Goal: Task Accomplishment & Management: Use online tool/utility

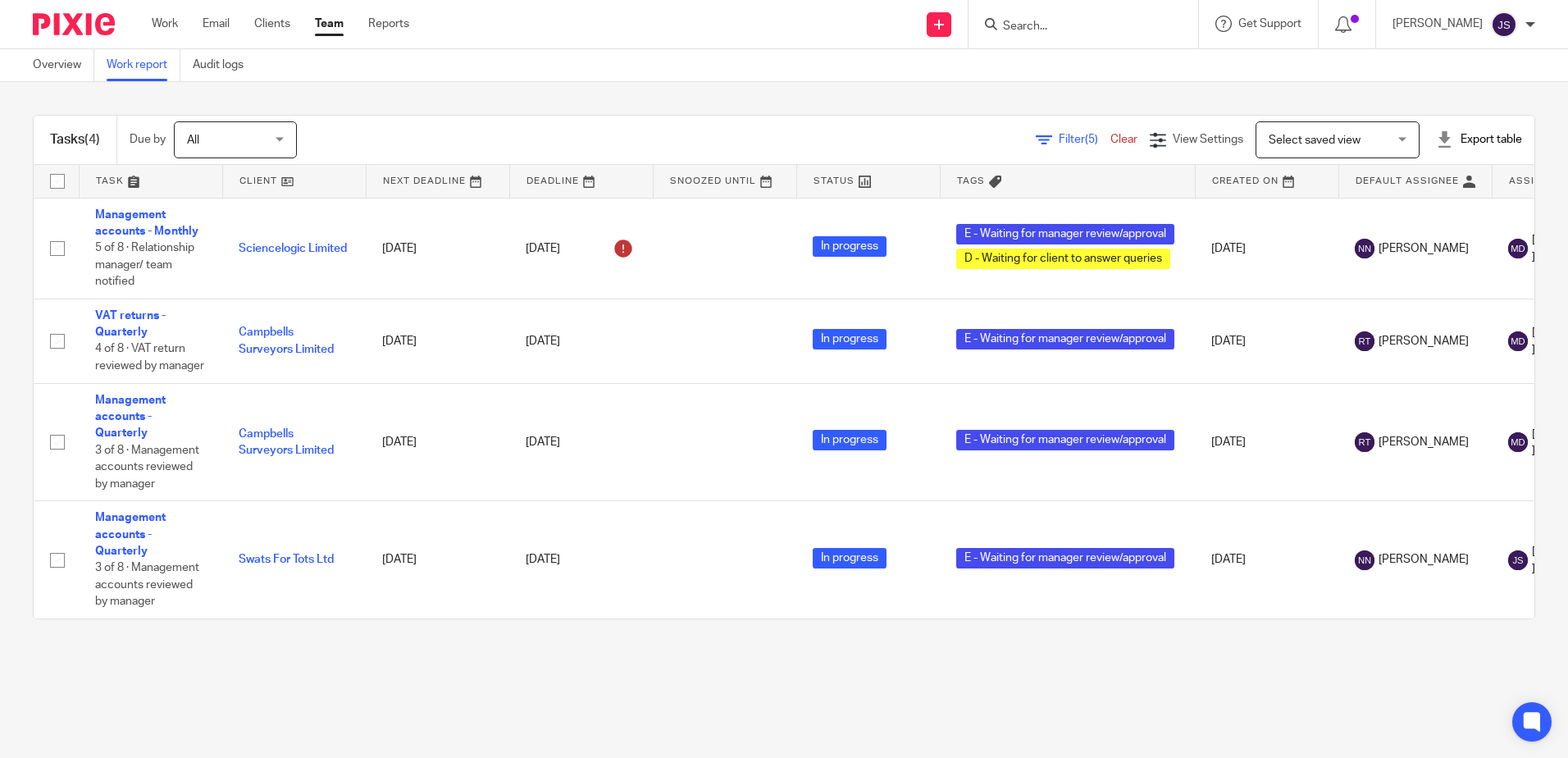
drag, startPoint x: 0, startPoint y: 0, endPoint x: 837, endPoint y: 728, distance: 1109.3
click at [837, 728] on main "Overview Work report Audit logs Tasks (4) Due by All All Today Tomorrow This we…" at bounding box center [784, 379] width 1568 height 758
click at [695, 682] on main "Overview Work report Audit logs Tasks (4) Due by All All Today Tomorrow This we…" at bounding box center [784, 379] width 1568 height 758
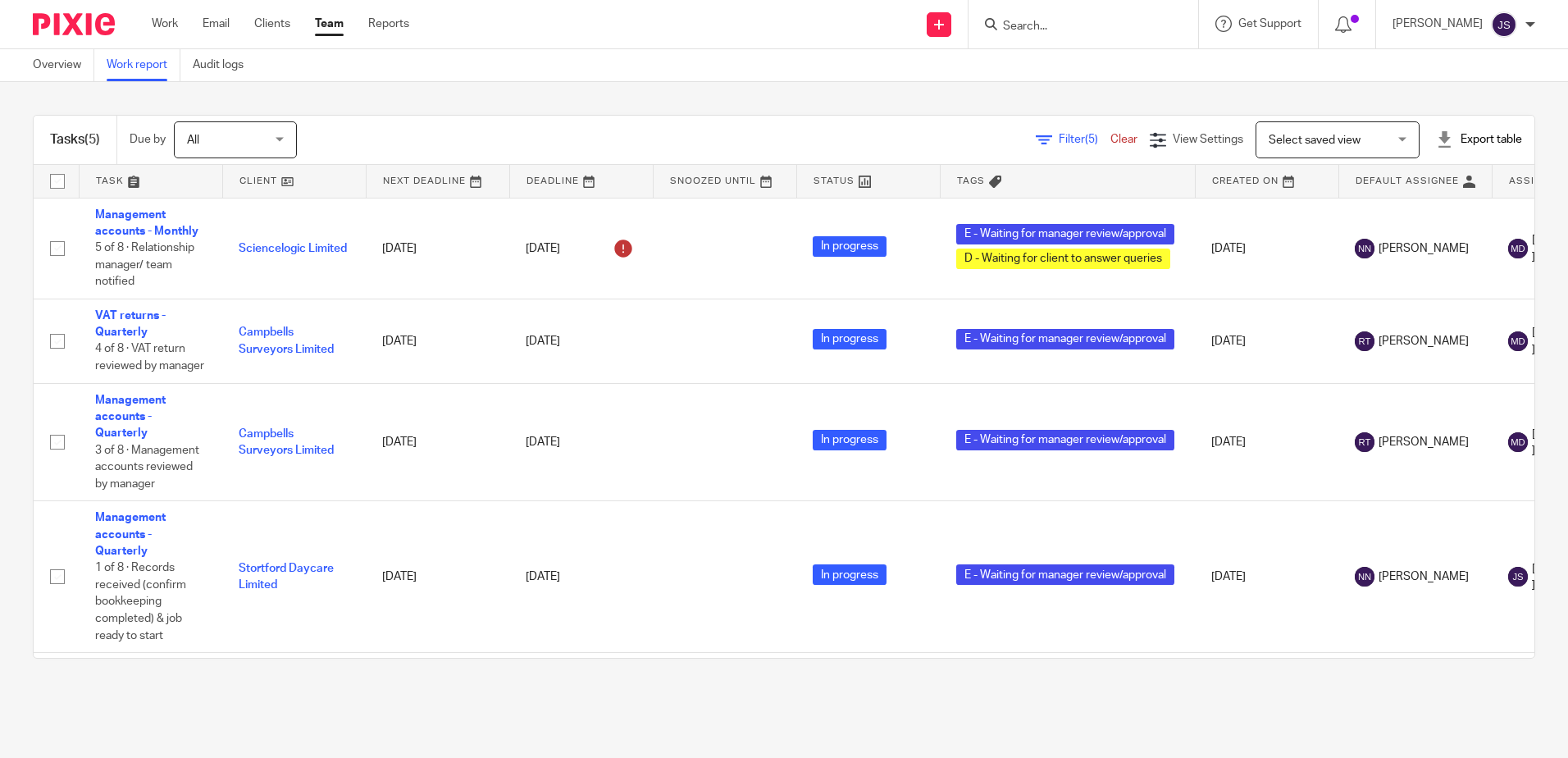
click at [395, 687] on div "Tasks (5) Due by All All [DATE] [DATE] This week Next week This month Next mont…" at bounding box center [784, 387] width 1568 height 609
click at [268, 701] on main "Overview Work report Audit logs Tasks (5) Due by All All [DATE] [DATE] This wee…" at bounding box center [784, 379] width 1568 height 758
click at [508, 698] on main "Overview Work report Audit logs Tasks (5) Due by All All [DATE] [DATE] This wee…" at bounding box center [784, 379] width 1568 height 758
click at [930, 91] on div "Tasks (5) Due by All All [DATE] [DATE] This week Next week This month Next mont…" at bounding box center [784, 387] width 1568 height 609
click at [277, 25] on link "Clients" at bounding box center [272, 24] width 36 height 17
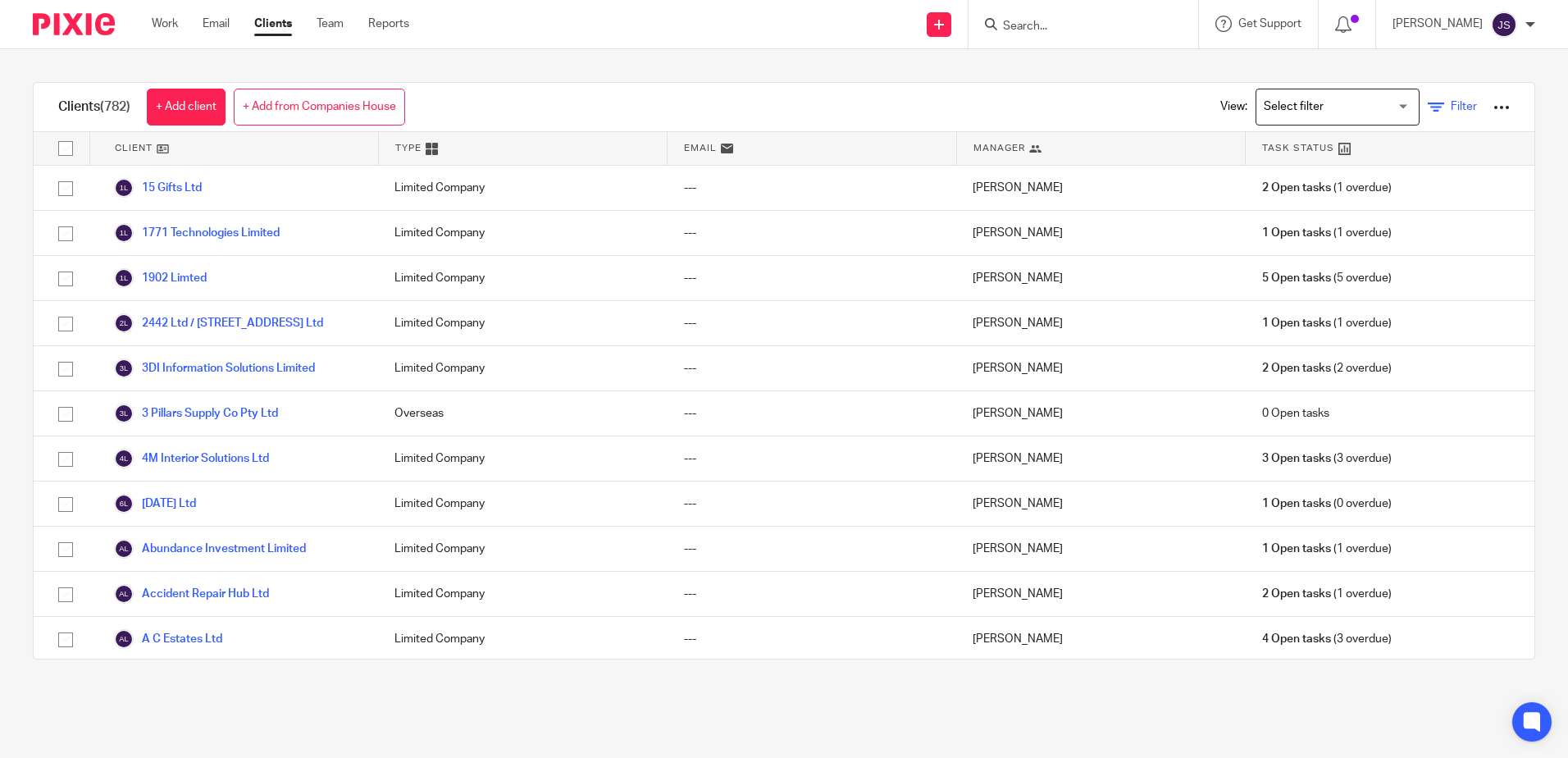
click at [1451, 108] on span "Filter" at bounding box center [1463, 107] width 26 height 12
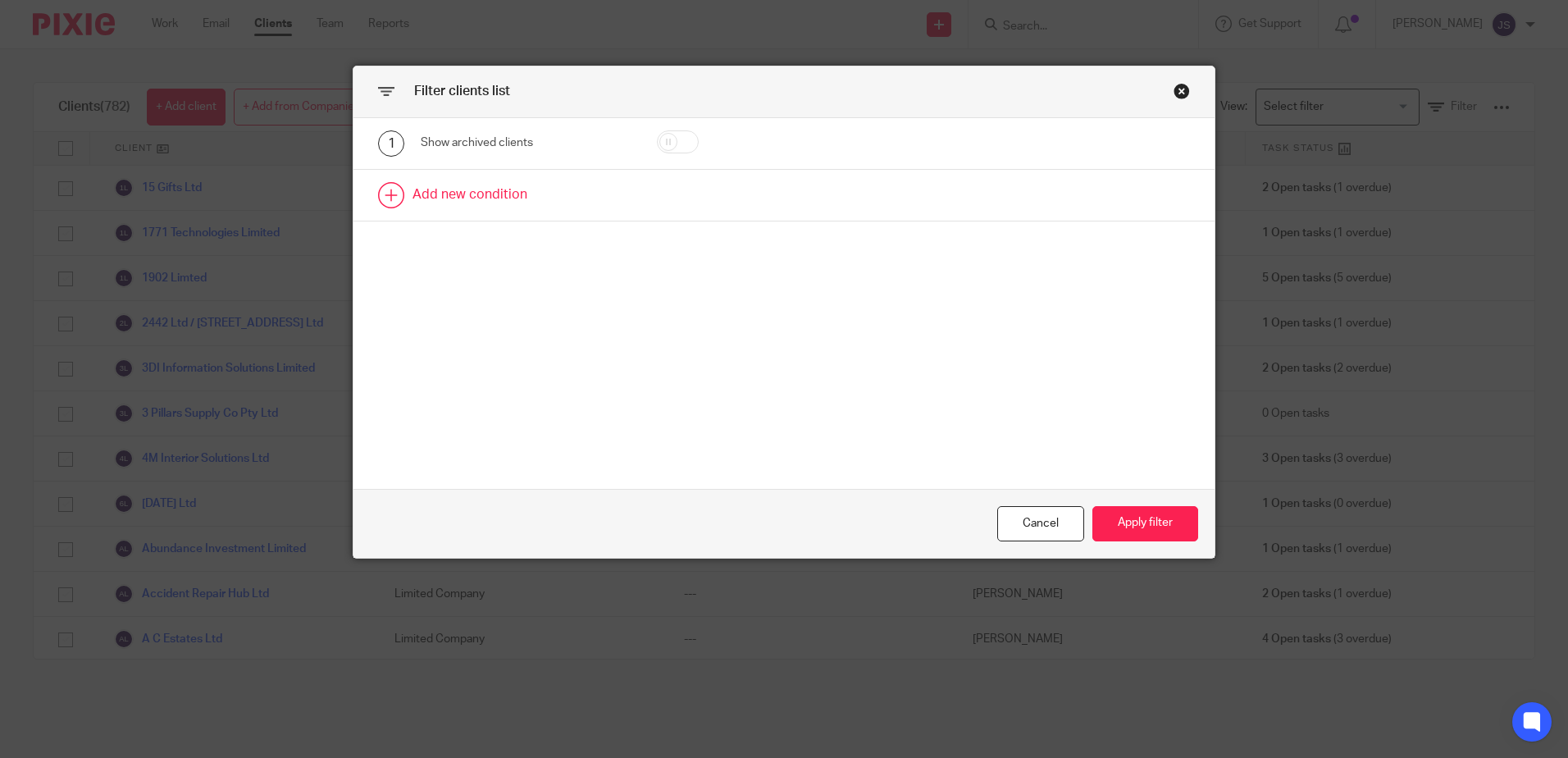
click at [468, 197] on link at bounding box center [784, 195] width 861 height 51
click at [468, 197] on div "Field" at bounding box center [513, 200] width 158 height 34
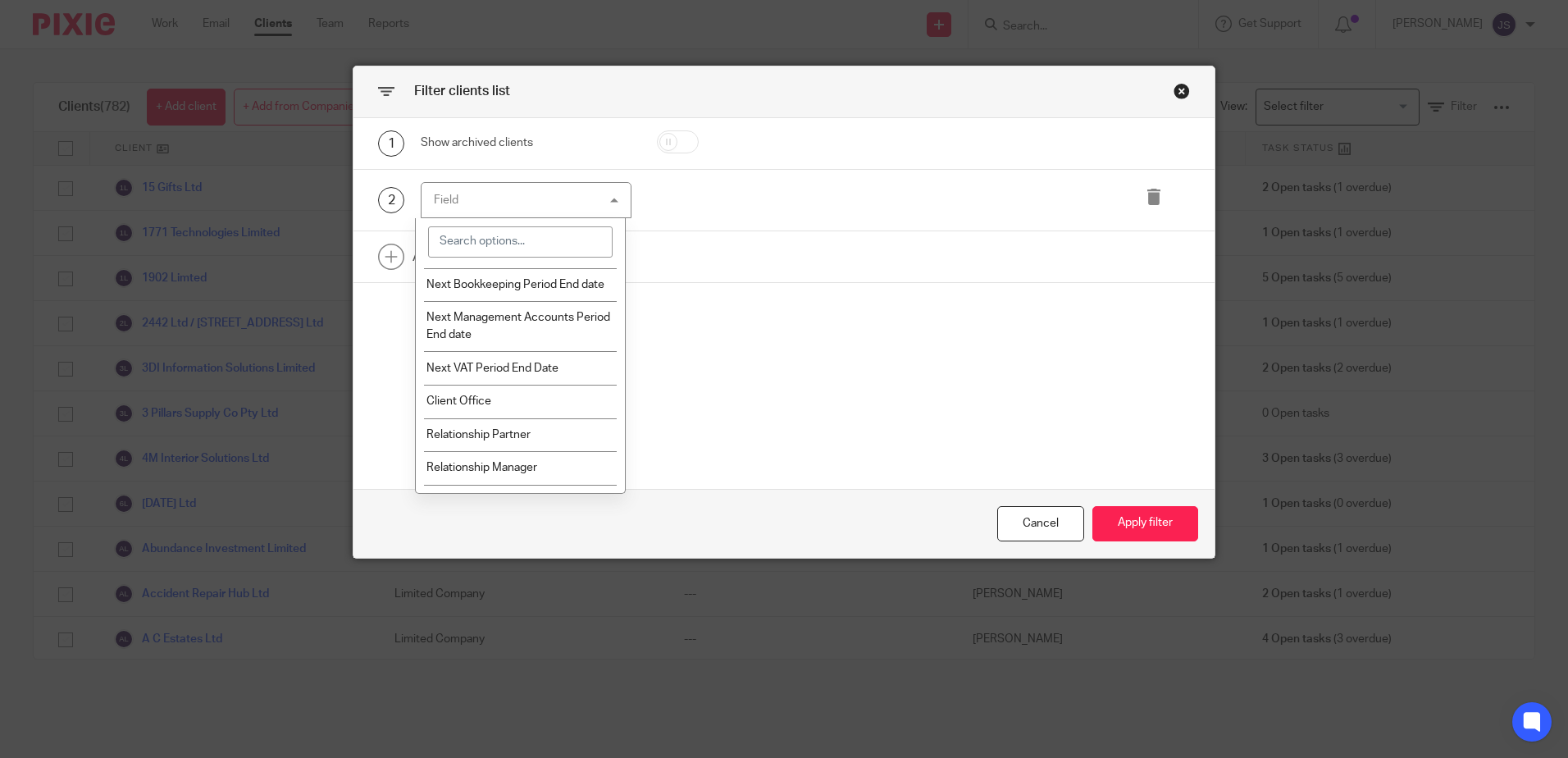
scroll to position [1641, 0]
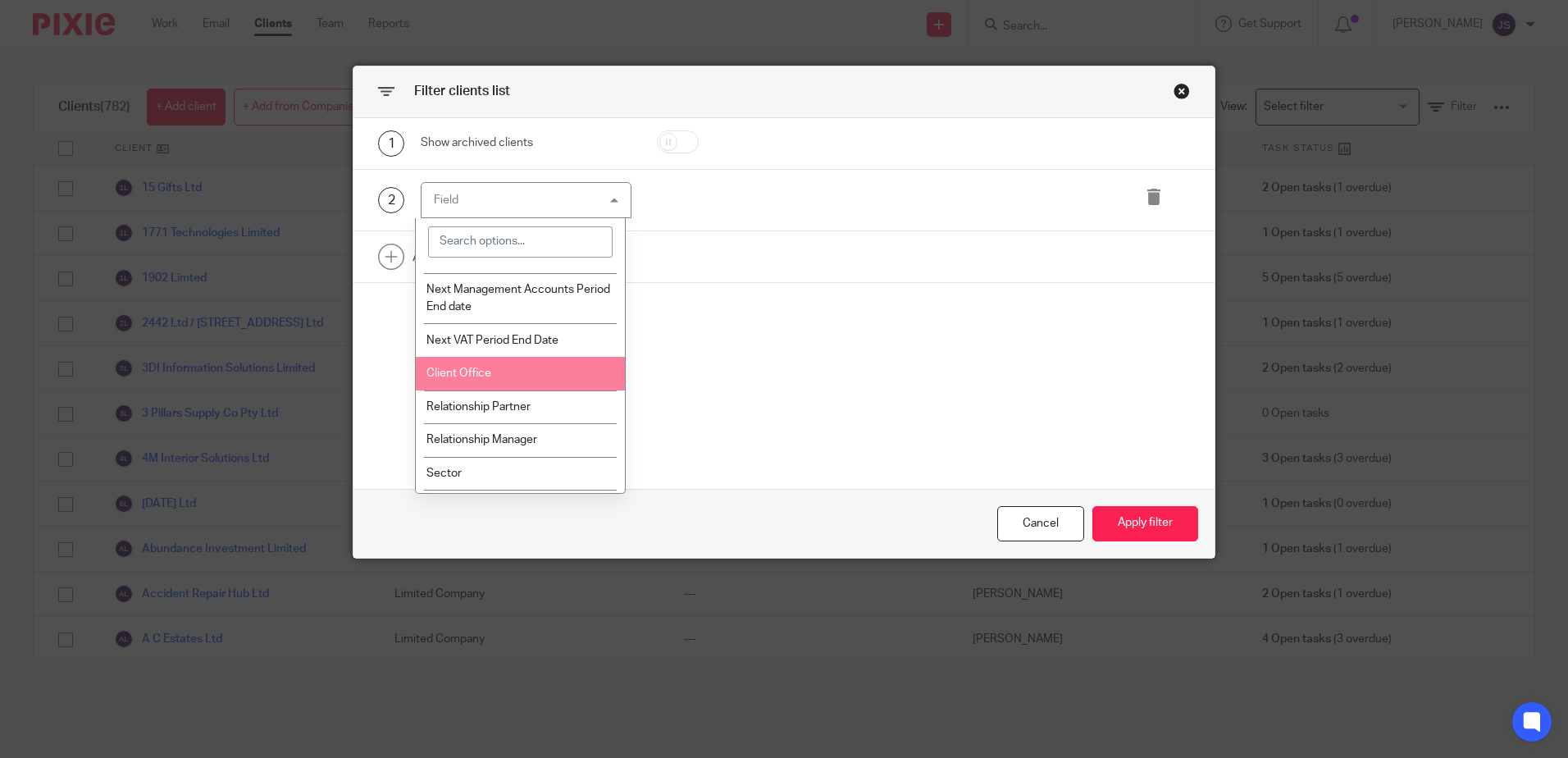
drag, startPoint x: 493, startPoint y: 382, endPoint x: 520, endPoint y: 374, distance: 28.2
click at [495, 385] on li "Client Office" at bounding box center [520, 374] width 209 height 34
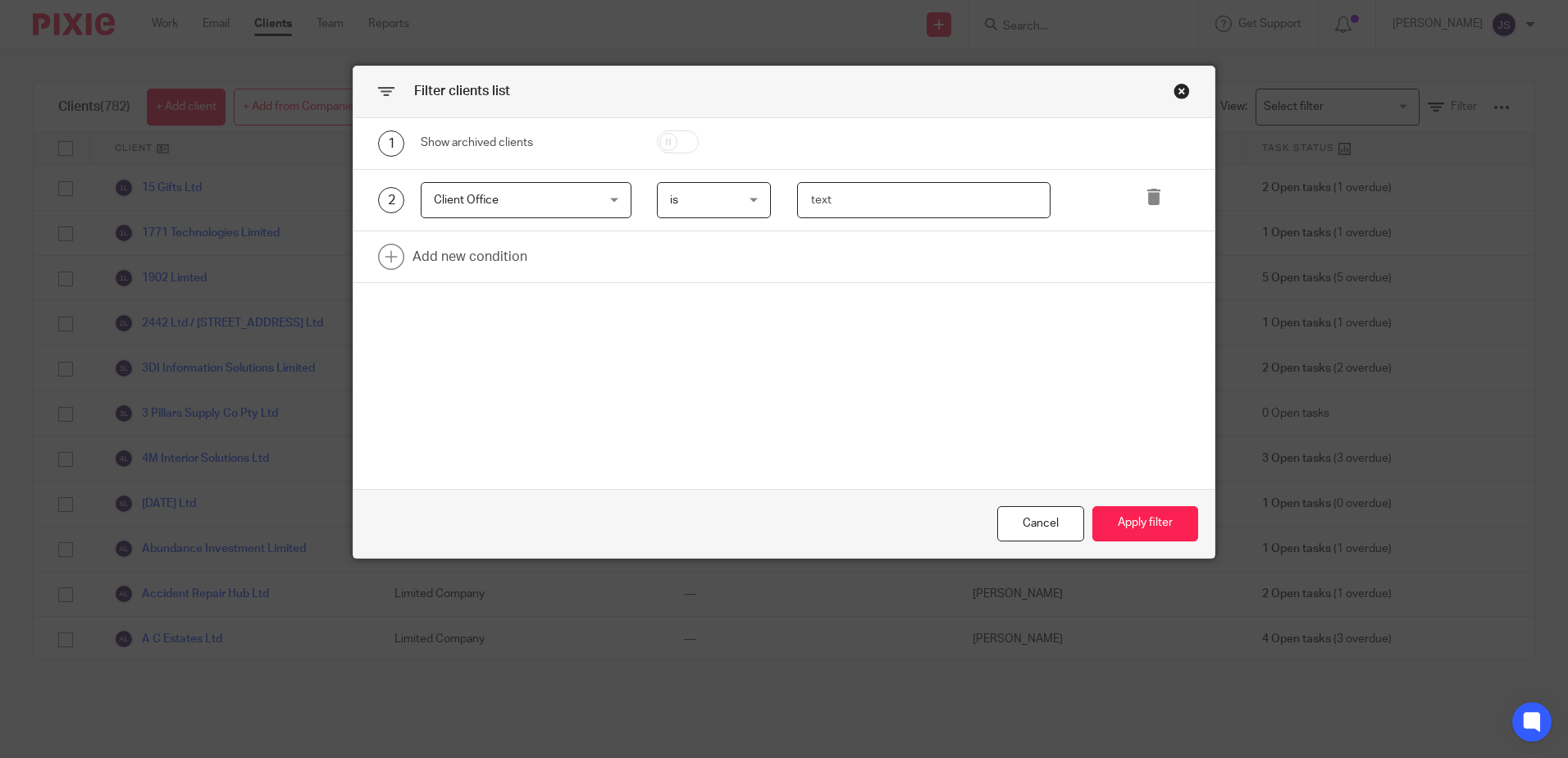
click at [810, 210] on input "text" at bounding box center [924, 201] width 253 height 37
type input "Stevenage"
click at [841, 280] on link at bounding box center [784, 257] width 861 height 51
click at [1128, 523] on button "Apply filter" at bounding box center [1145, 524] width 106 height 35
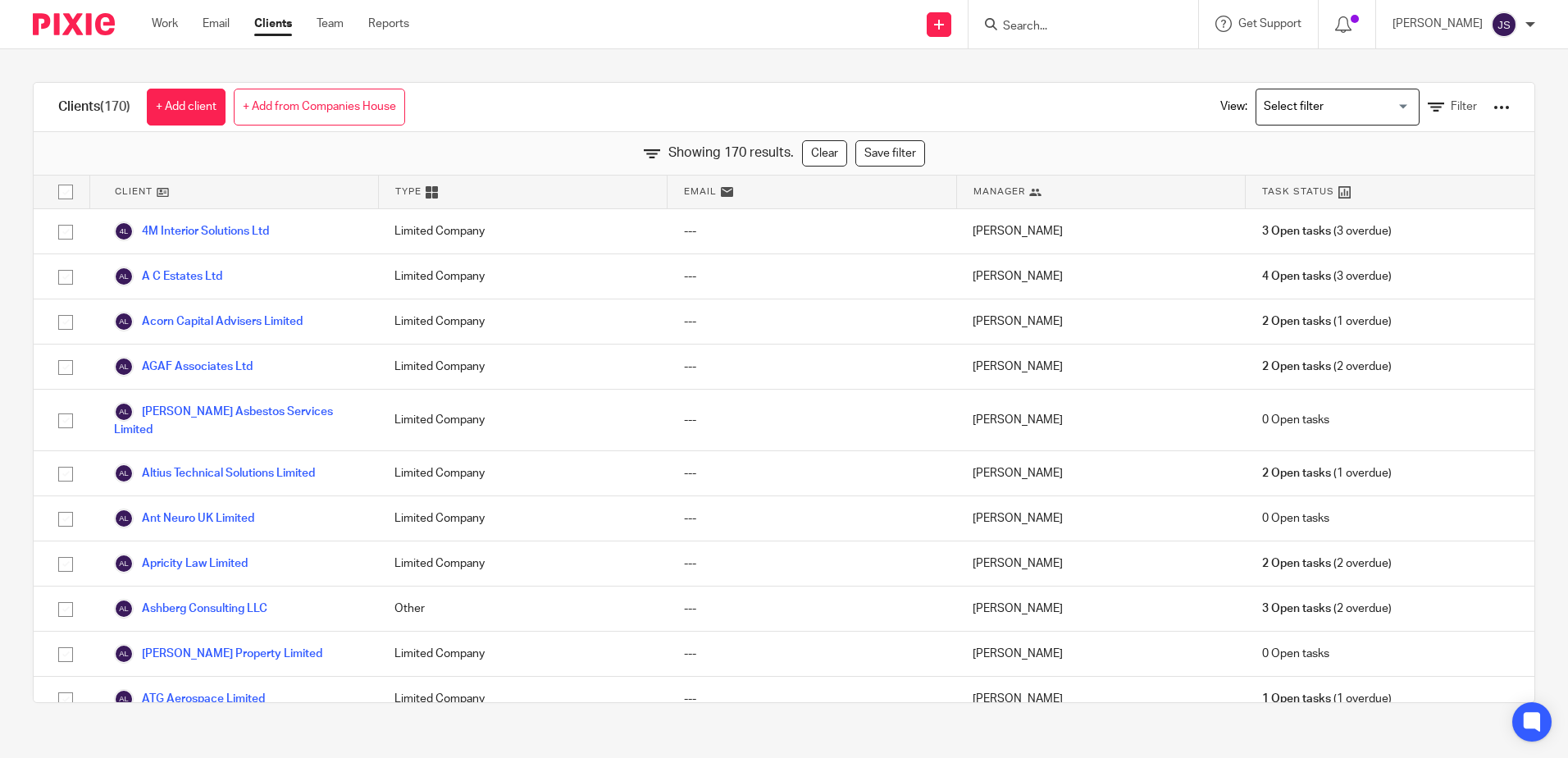
click at [1493, 108] on div at bounding box center [1502, 107] width 17 height 17
click at [1363, 191] on link "Export clients to CSV file" at bounding box center [1369, 193] width 228 height 24
click at [1009, 123] on div "Clients (170) + Add client + Add from Companies House View: Loading... Filter" at bounding box center [784, 107] width 1501 height 50
click at [1009, 139] on div "Showing 170 results. Clear Save filter" at bounding box center [784, 154] width 1501 height 44
click at [1451, 107] on span "Filter" at bounding box center [1463, 107] width 26 height 12
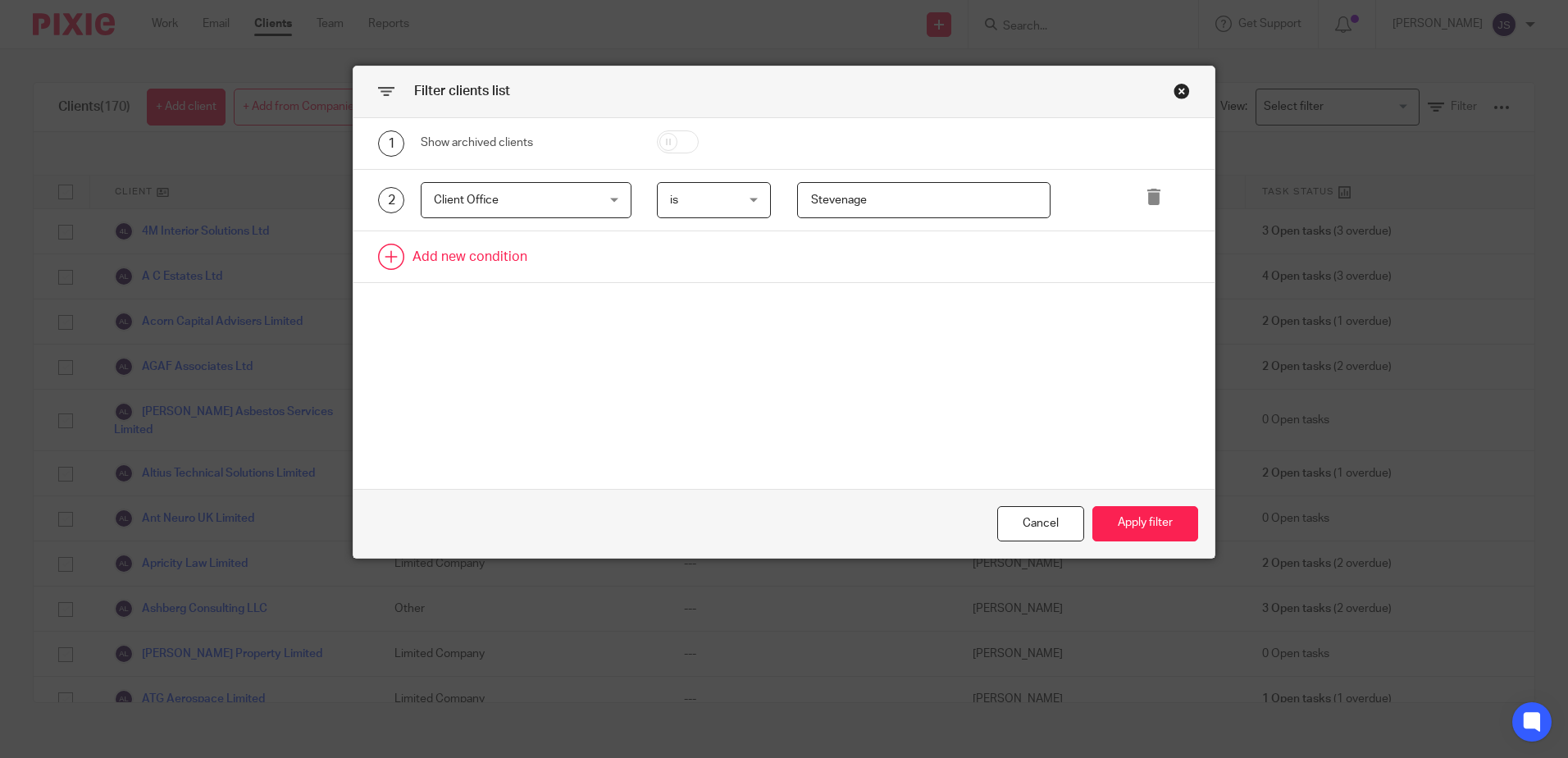
click at [463, 248] on link at bounding box center [784, 257] width 861 height 51
click at [463, 248] on div "Field" at bounding box center [513, 261] width 158 height 34
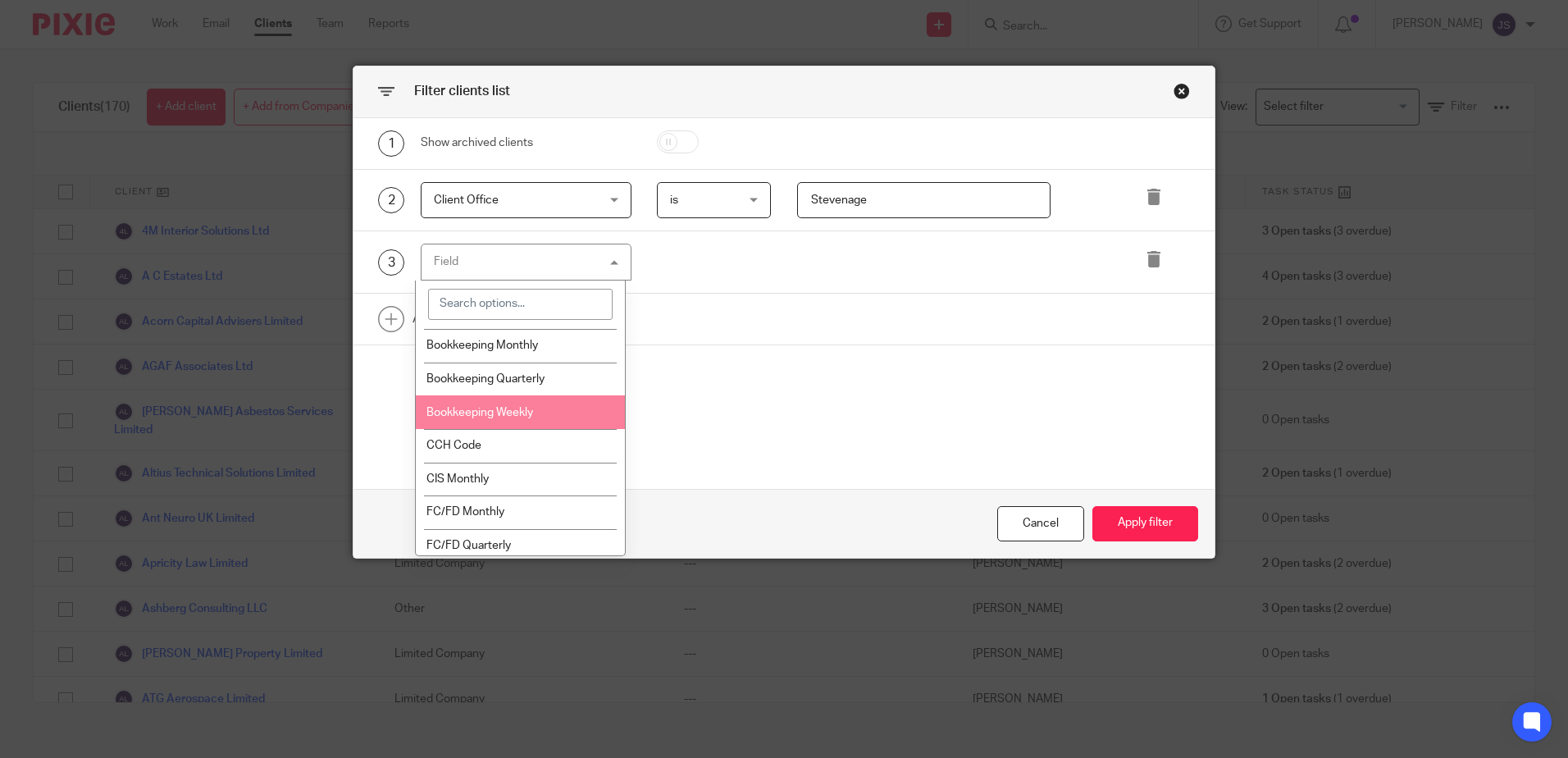
scroll to position [739, 0]
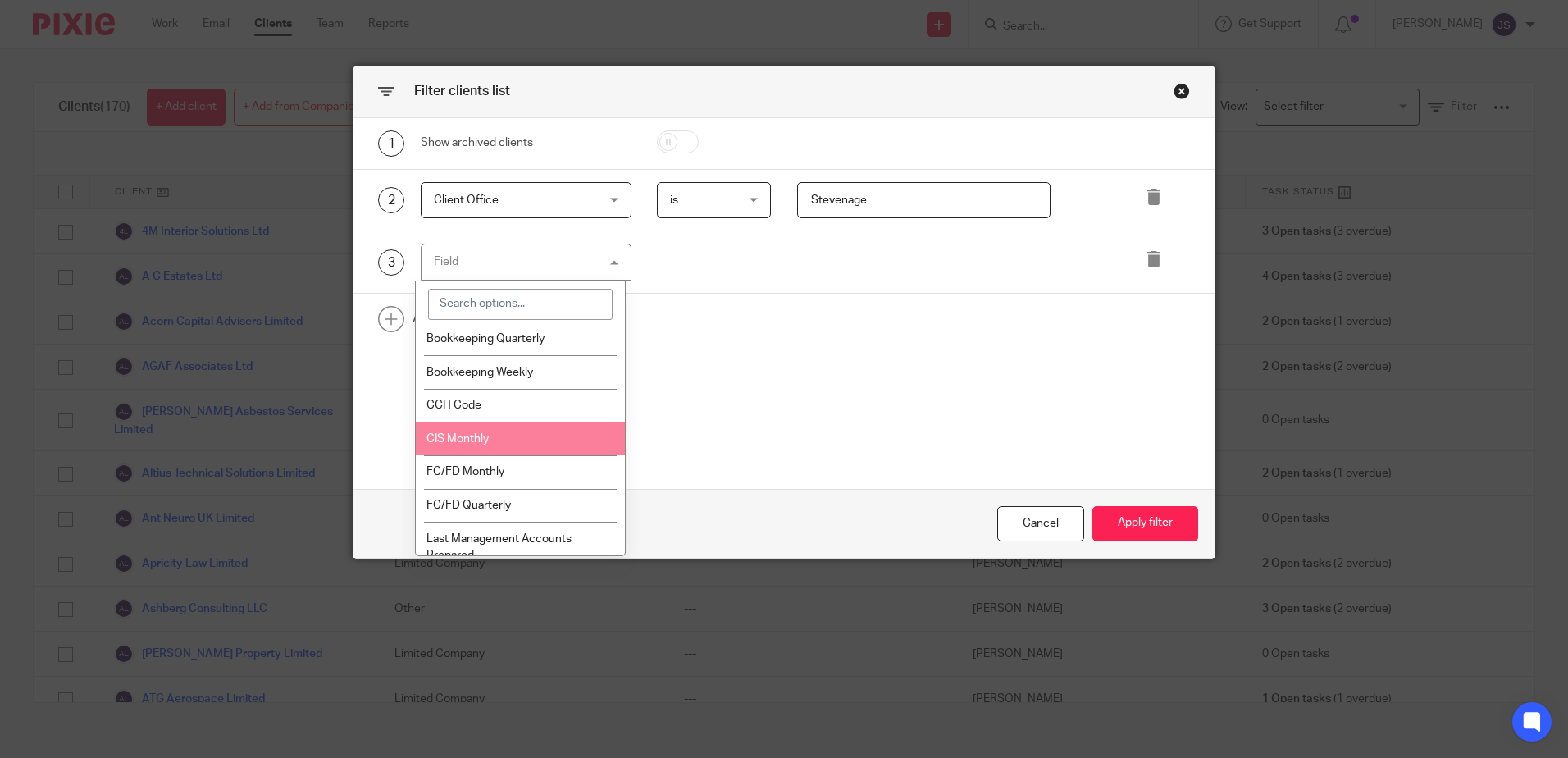
click at [511, 446] on li "CIS Monthly" at bounding box center [520, 439] width 209 height 34
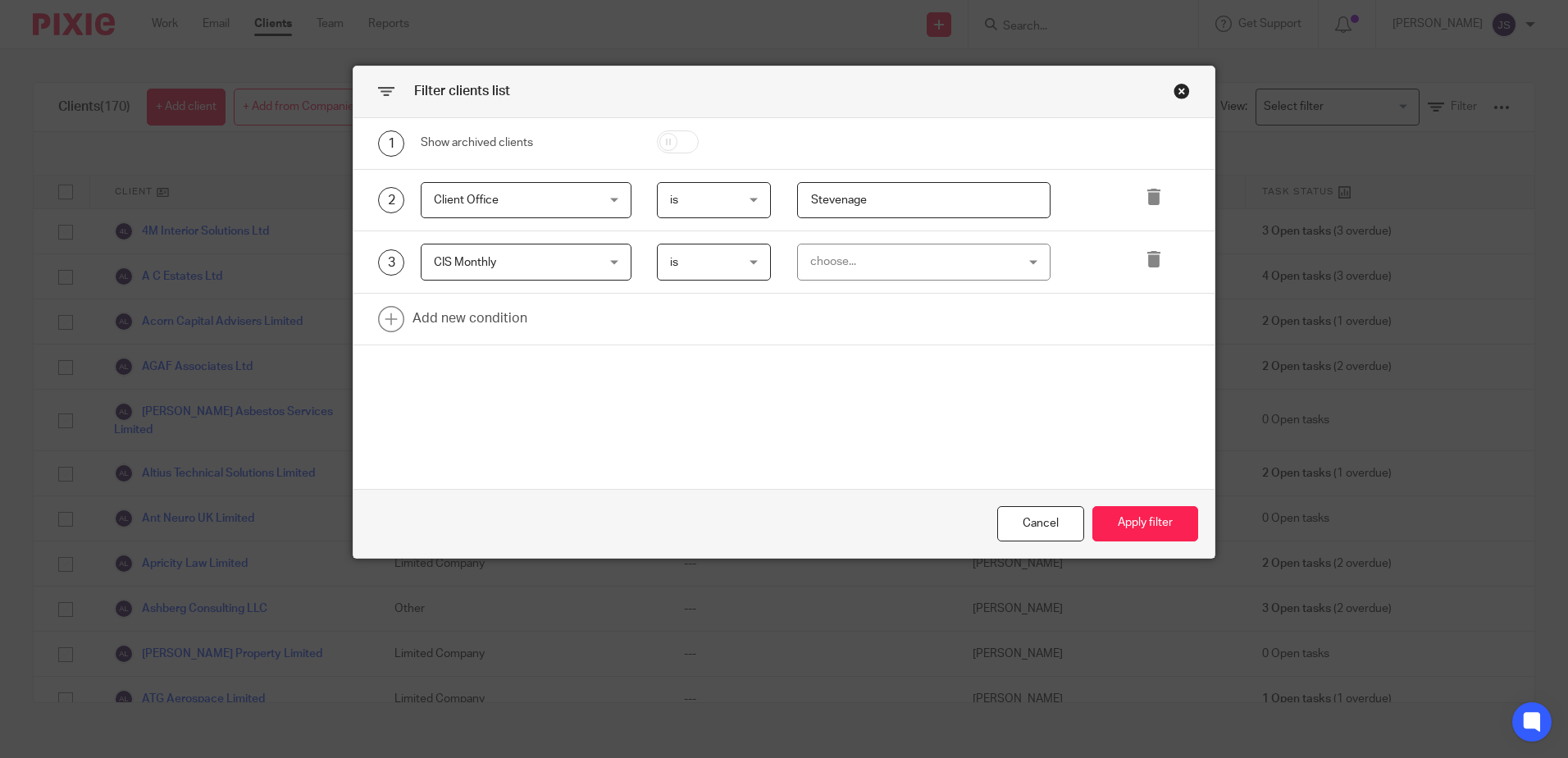
click at [878, 269] on div "choose..." at bounding box center [906, 261] width 192 height 34
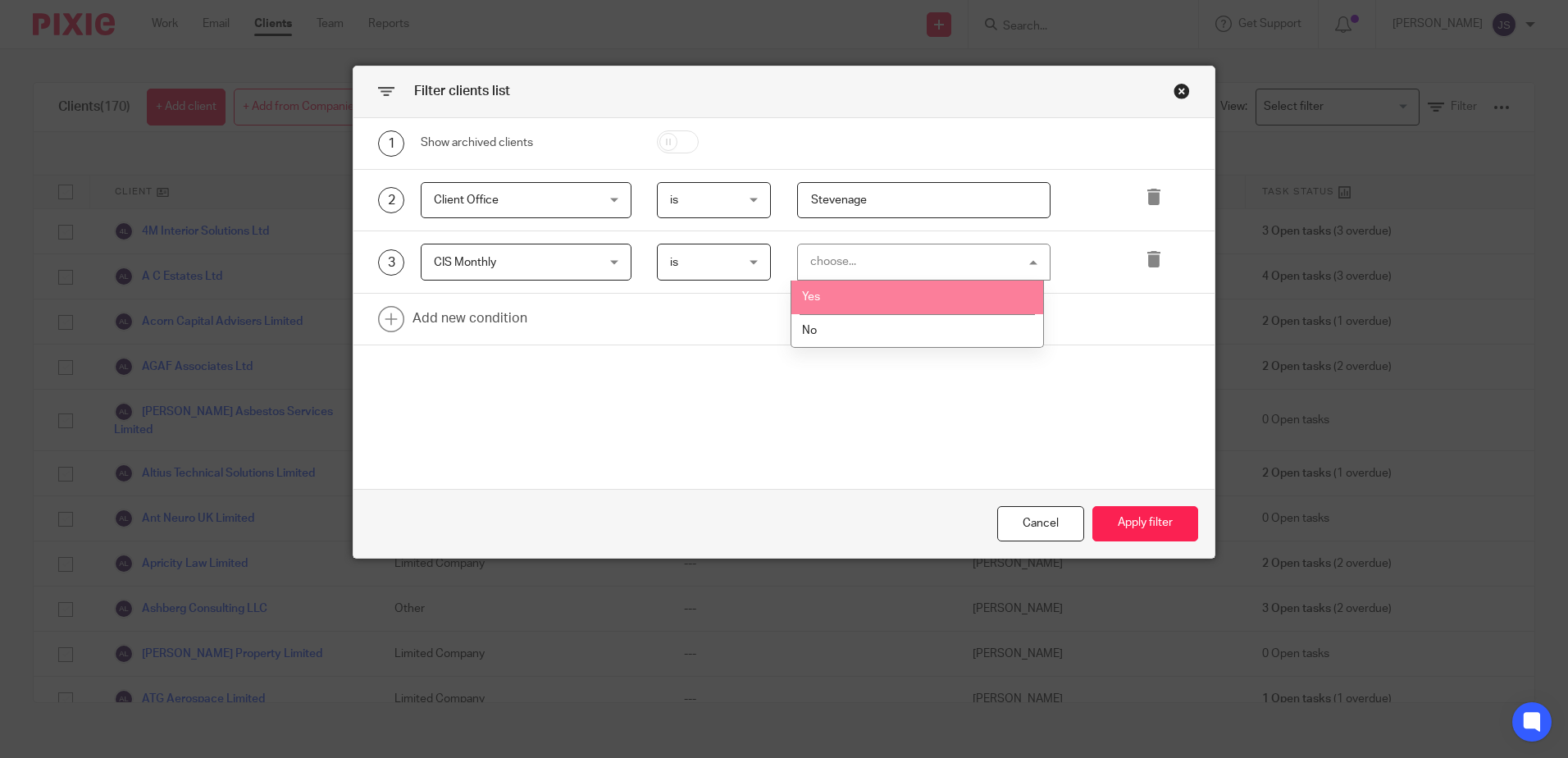
click at [869, 295] on li "Yes" at bounding box center [917, 297] width 252 height 34
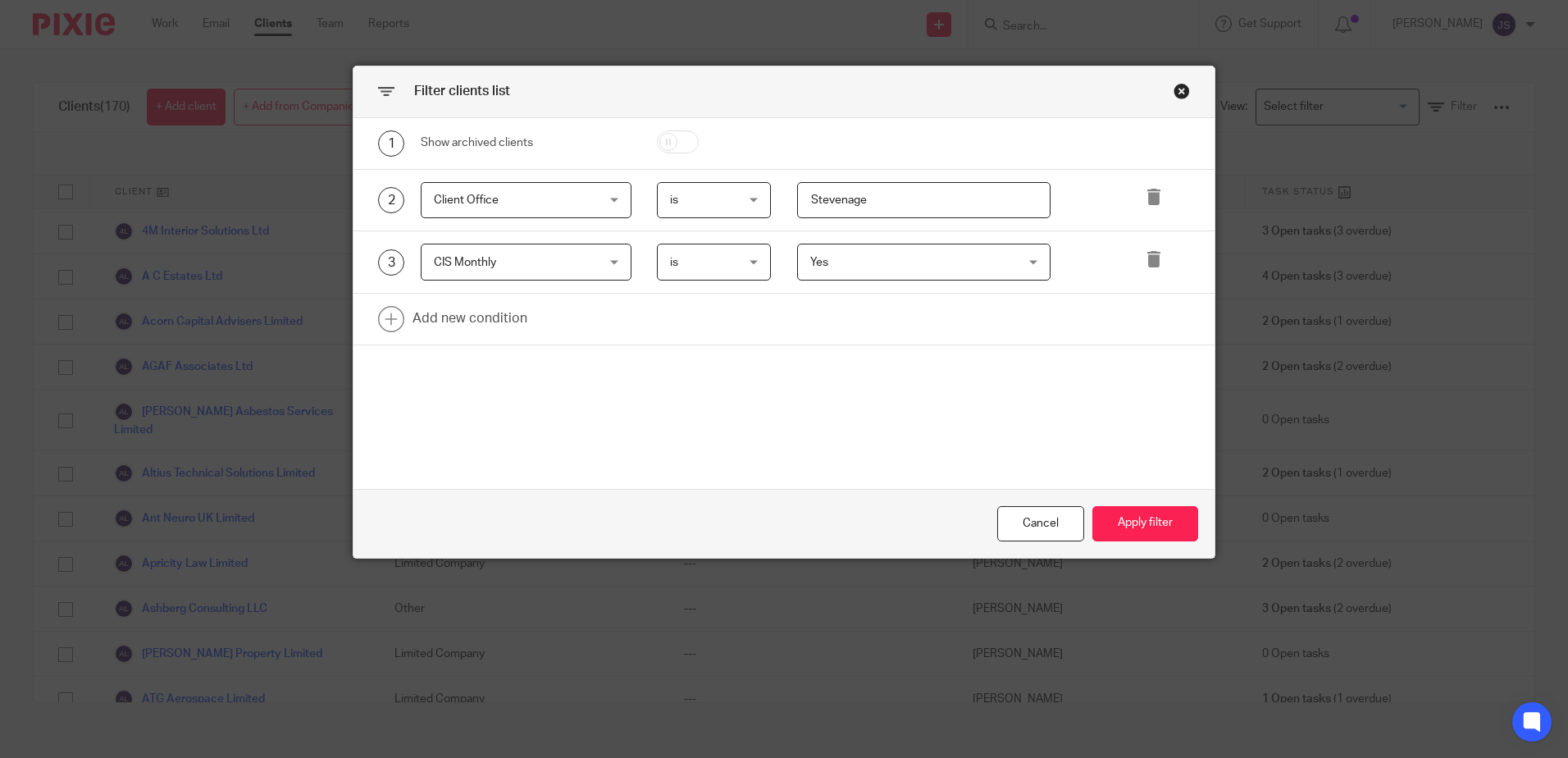
click at [878, 360] on div "1 Show archived clients 2 Client Office Client Office Name Email Client type Ma…" at bounding box center [784, 304] width 861 height 371
click at [1126, 526] on button "Apply filter" at bounding box center [1145, 524] width 106 height 35
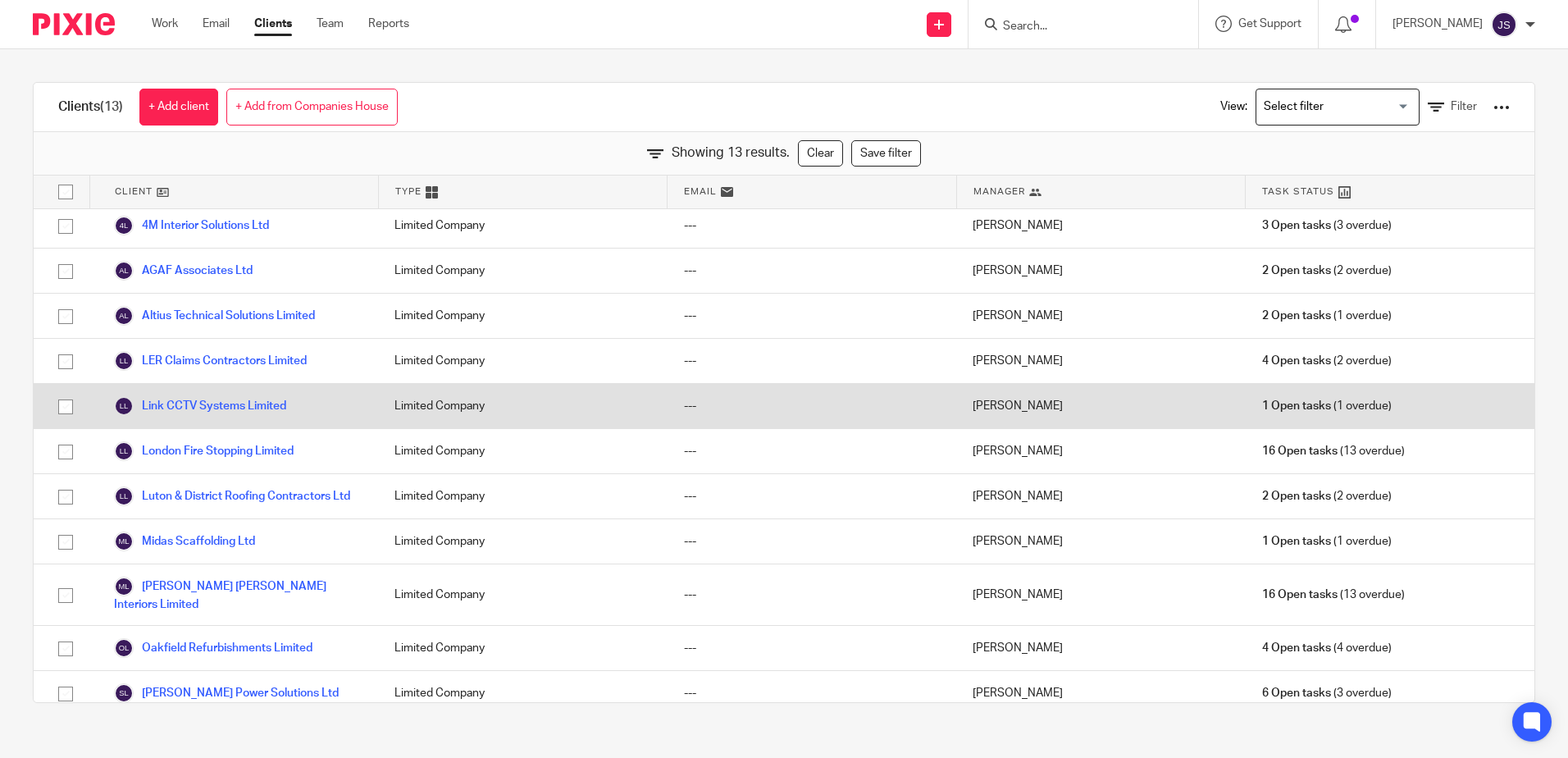
scroll to position [0, 0]
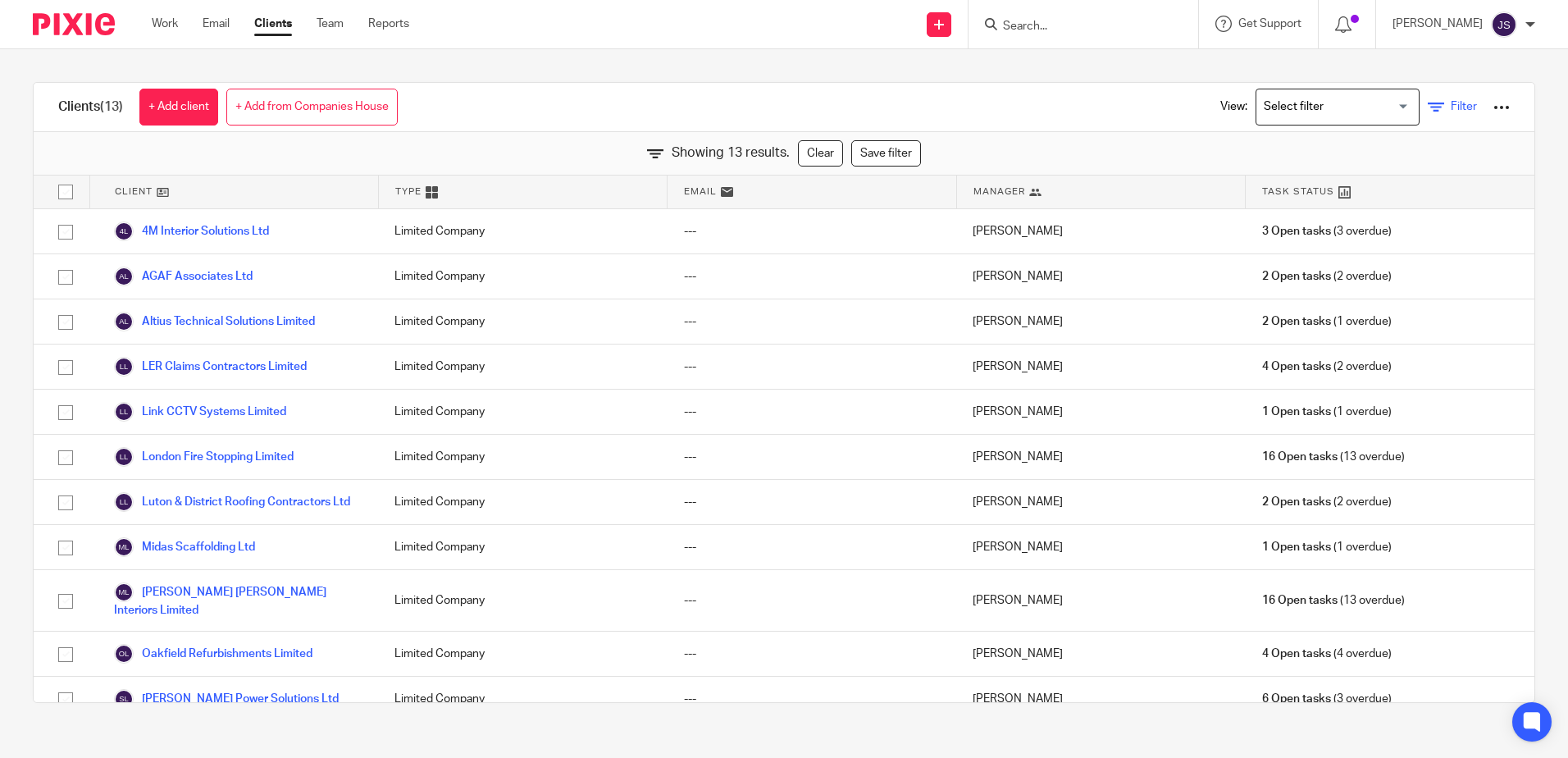
click at [1451, 108] on span "Filter" at bounding box center [1463, 107] width 26 height 12
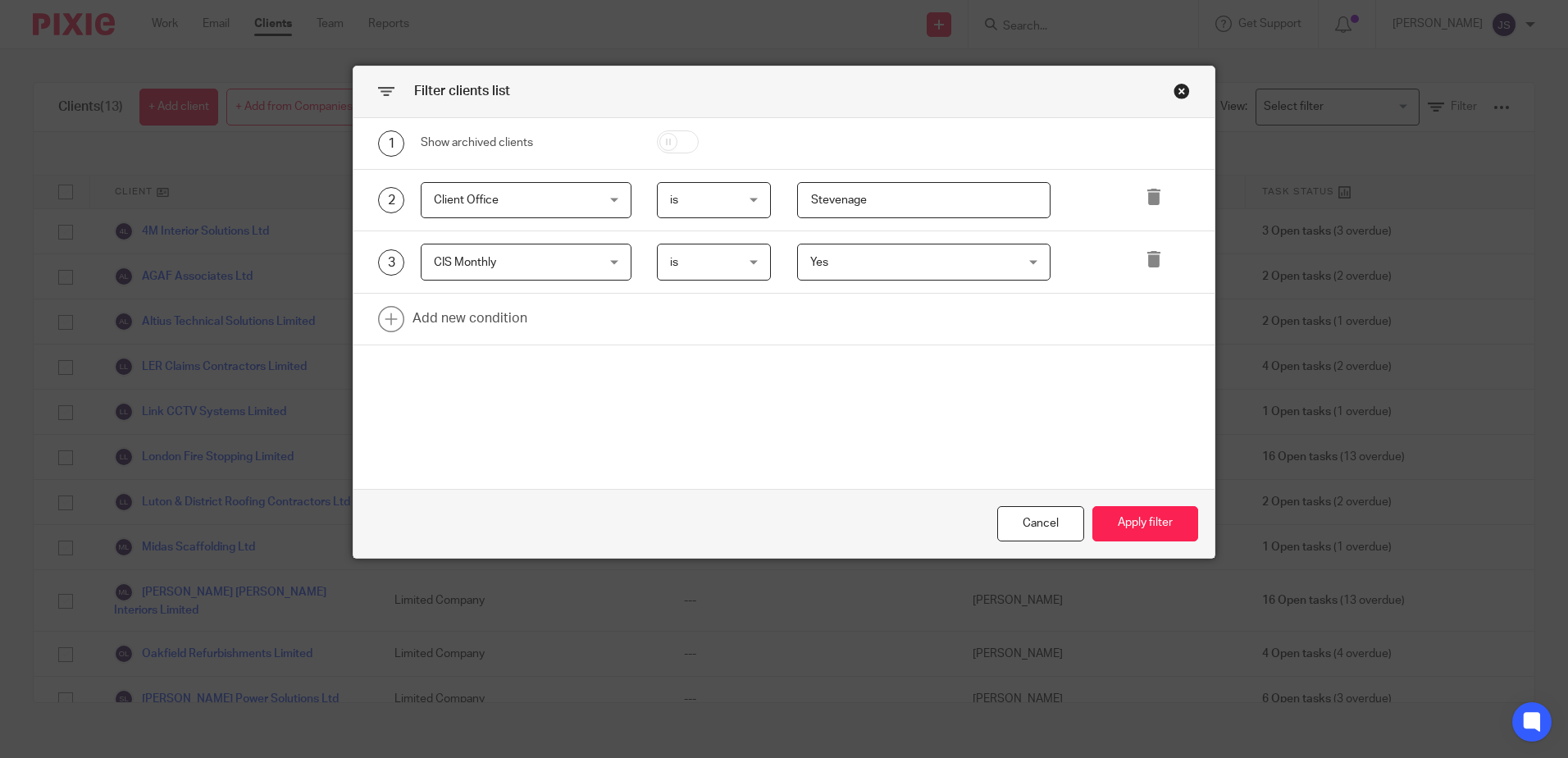
click at [1366, 149] on div "Filter clients list 1 Show archived clients 2 Client Office Client Office Name …" at bounding box center [784, 379] width 1568 height 758
click at [1174, 90] on div "Close this dialog window" at bounding box center [1182, 91] width 17 height 17
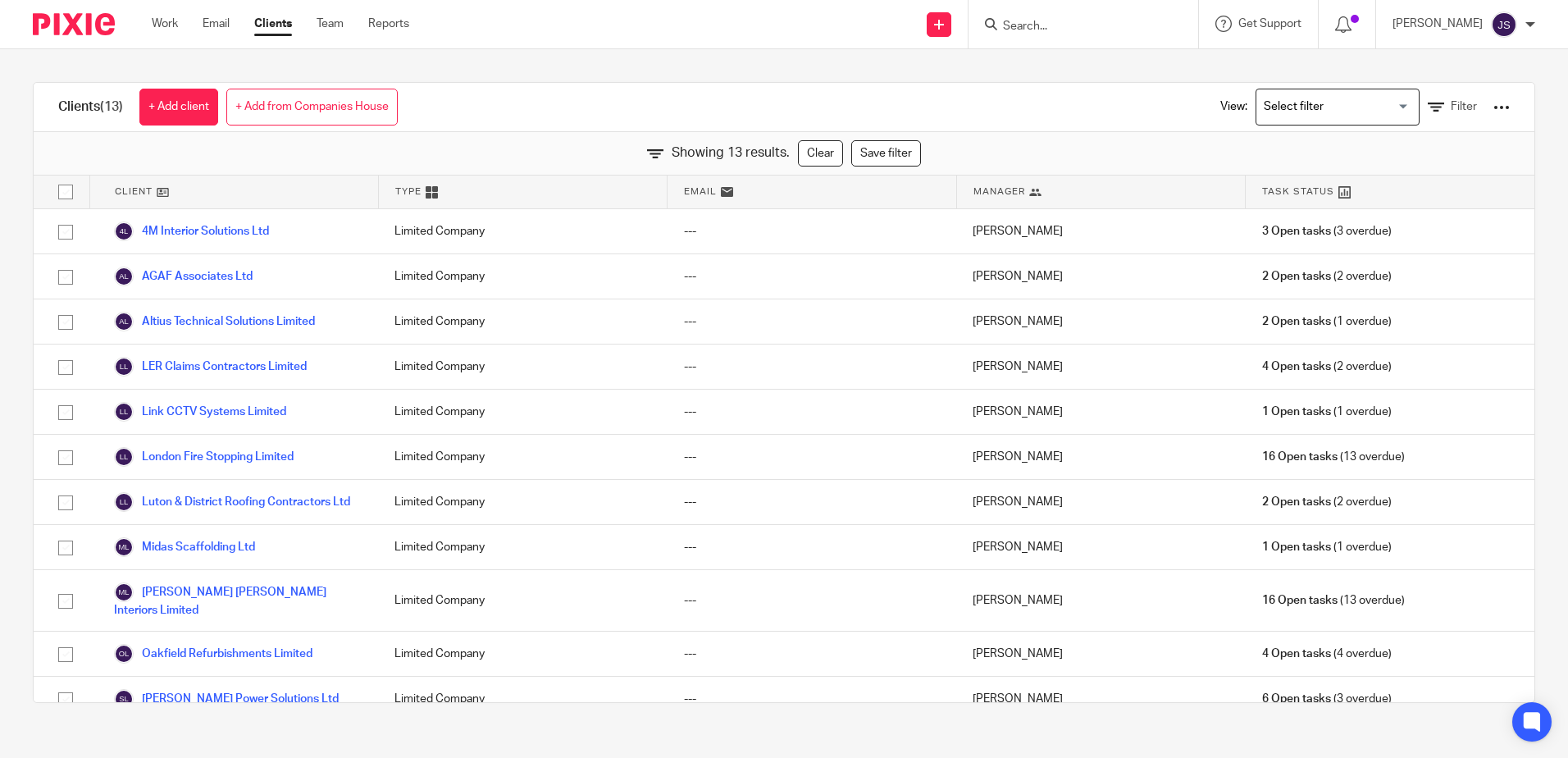
click at [1493, 112] on div at bounding box center [1502, 107] width 17 height 17
click at [1366, 197] on link "Export clients to CSV file" at bounding box center [1369, 193] width 228 height 24
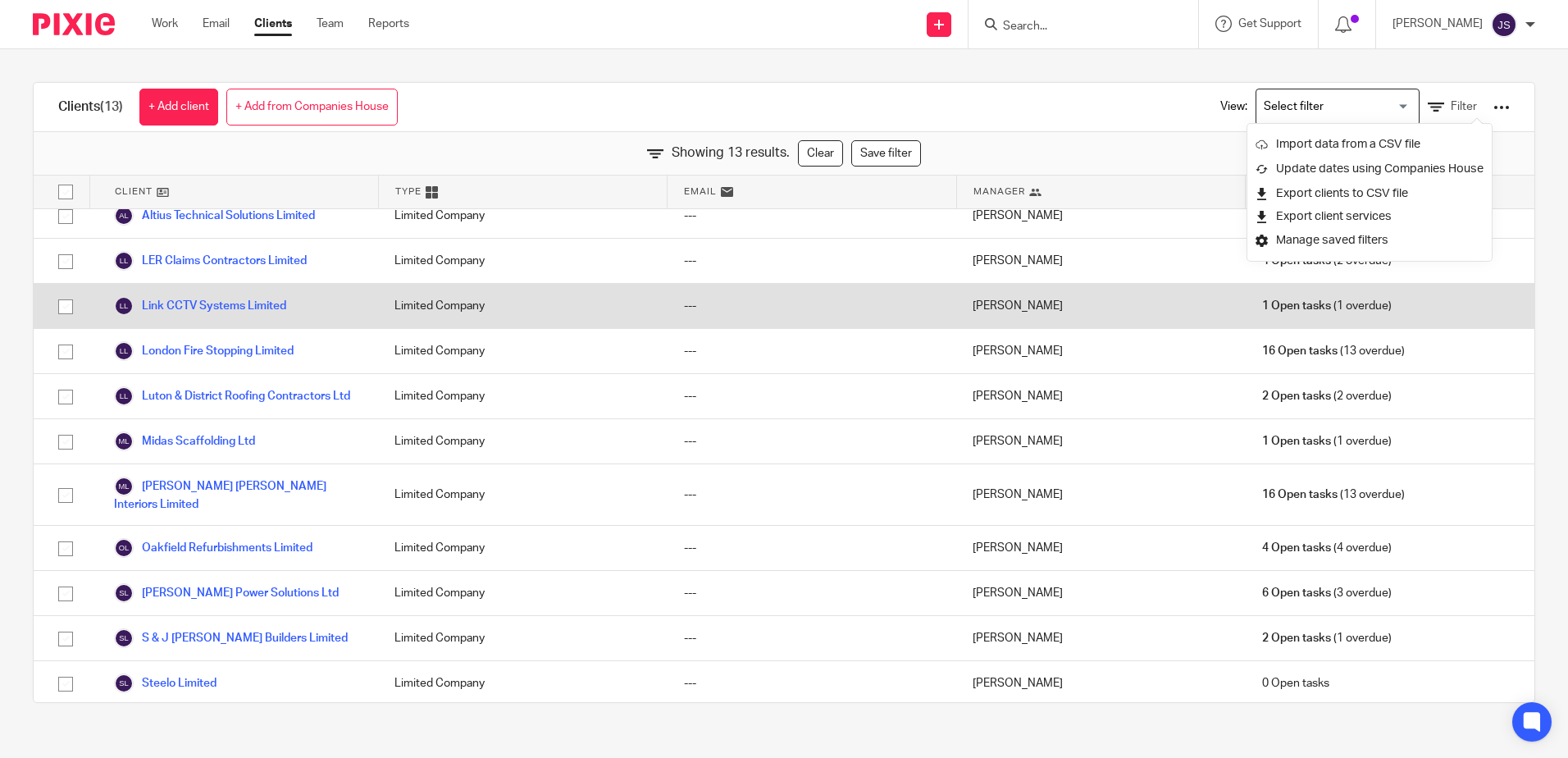
scroll to position [109, 0]
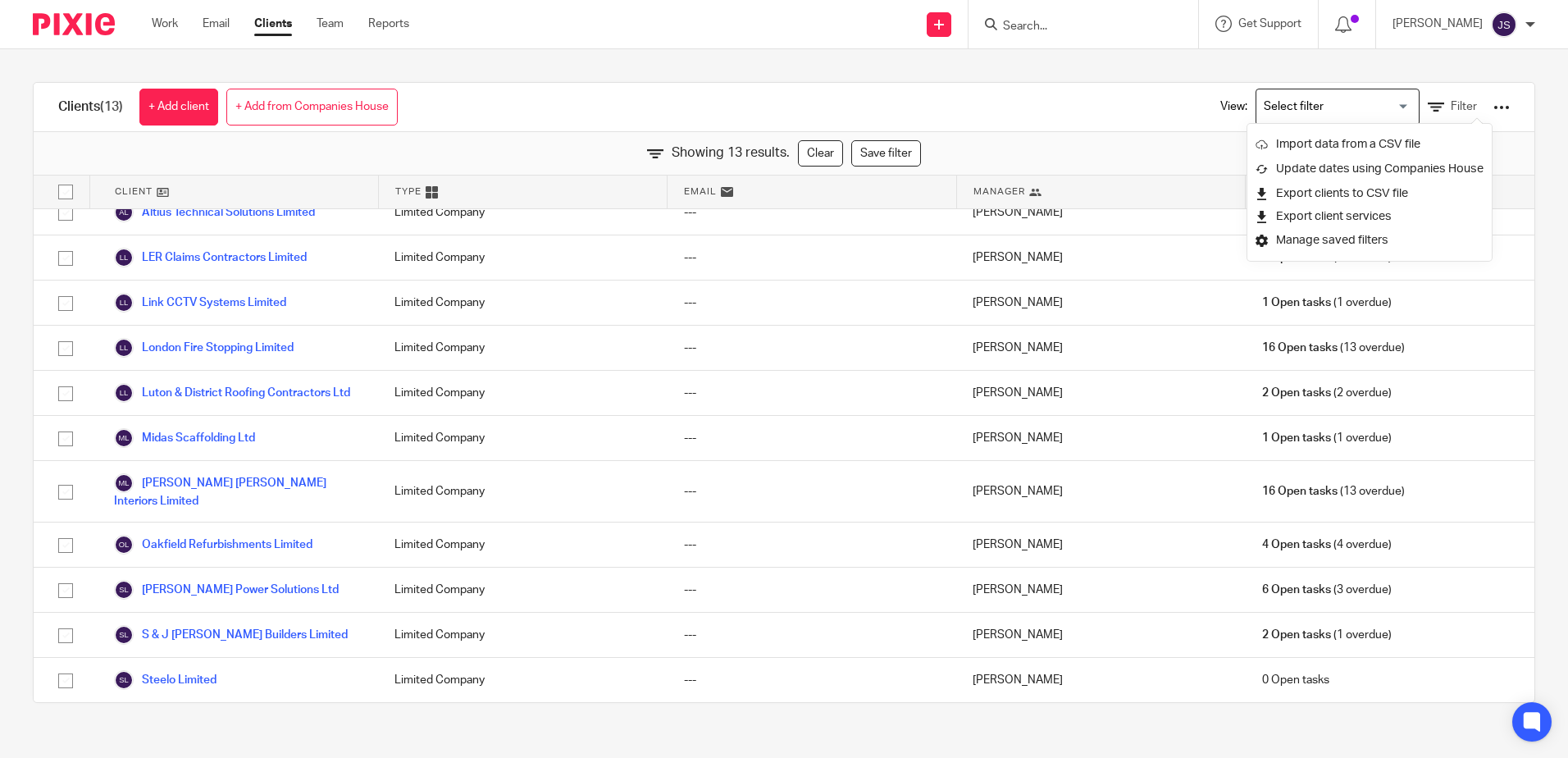
click at [1171, 102] on div "View: Loading... Filter" at bounding box center [1352, 107] width 363 height 49
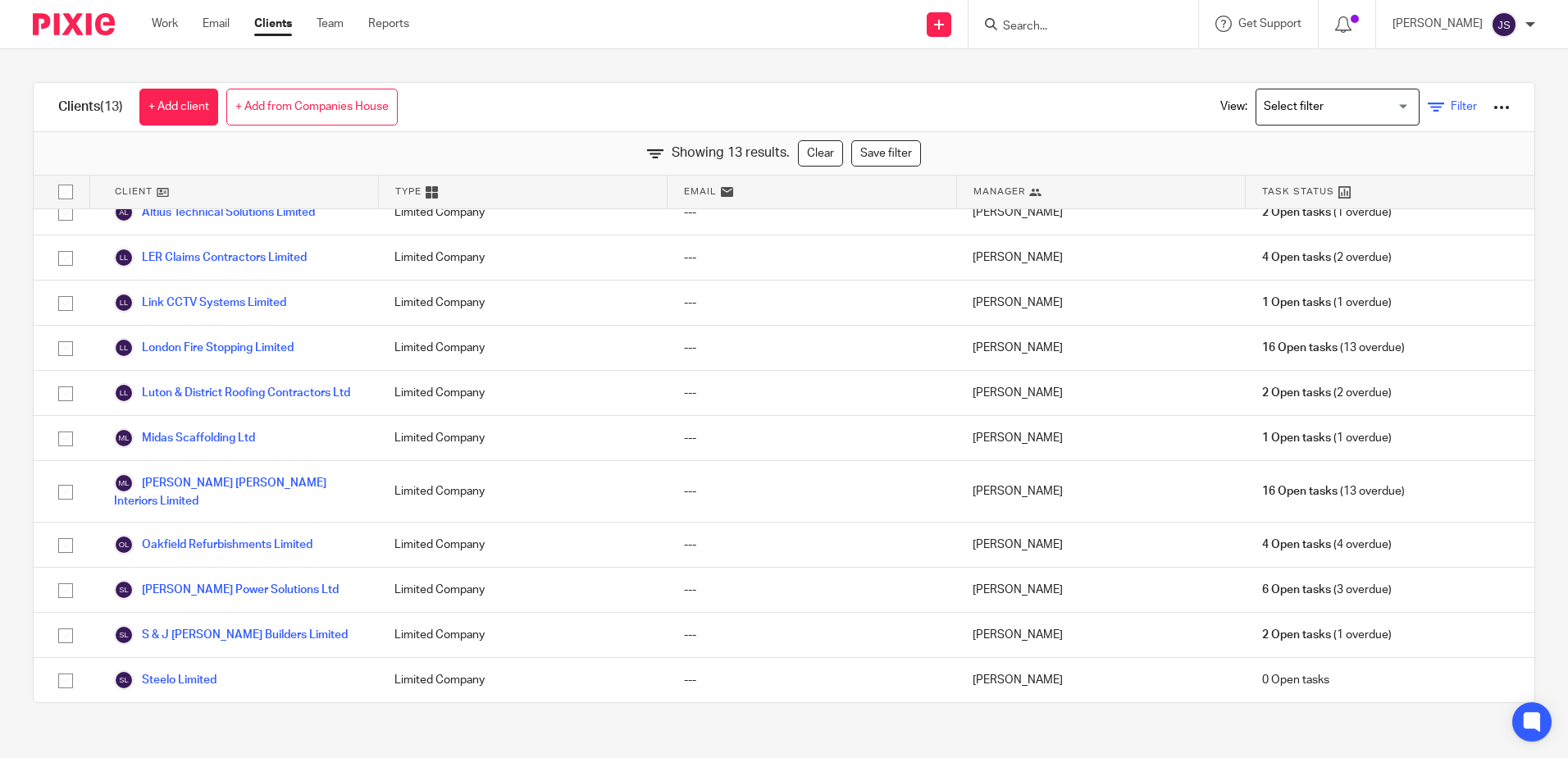
click at [1451, 107] on span "Filter" at bounding box center [1463, 107] width 26 height 12
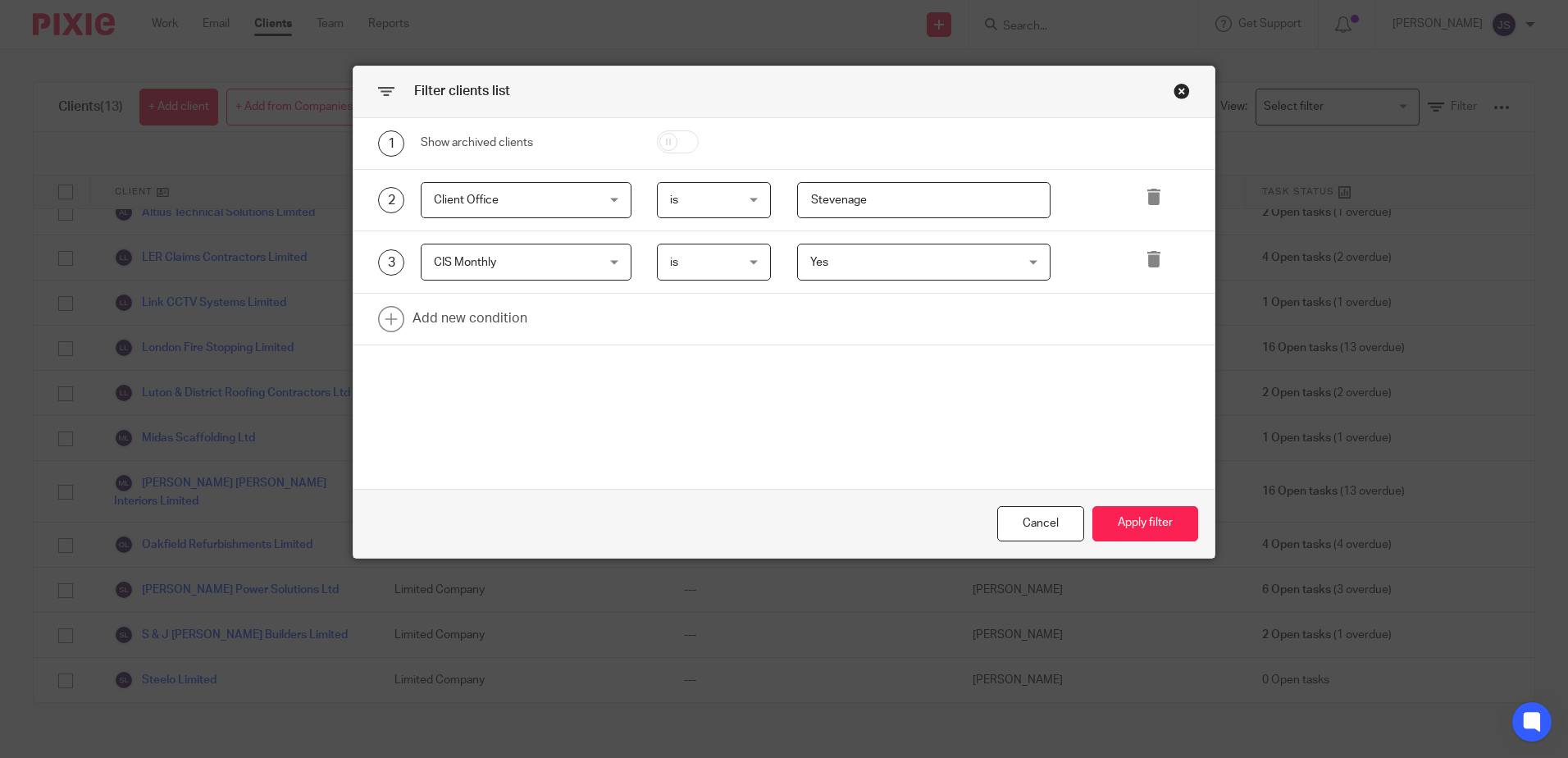
click at [526, 256] on span "CIS Monthly" at bounding box center [513, 261] width 158 height 34
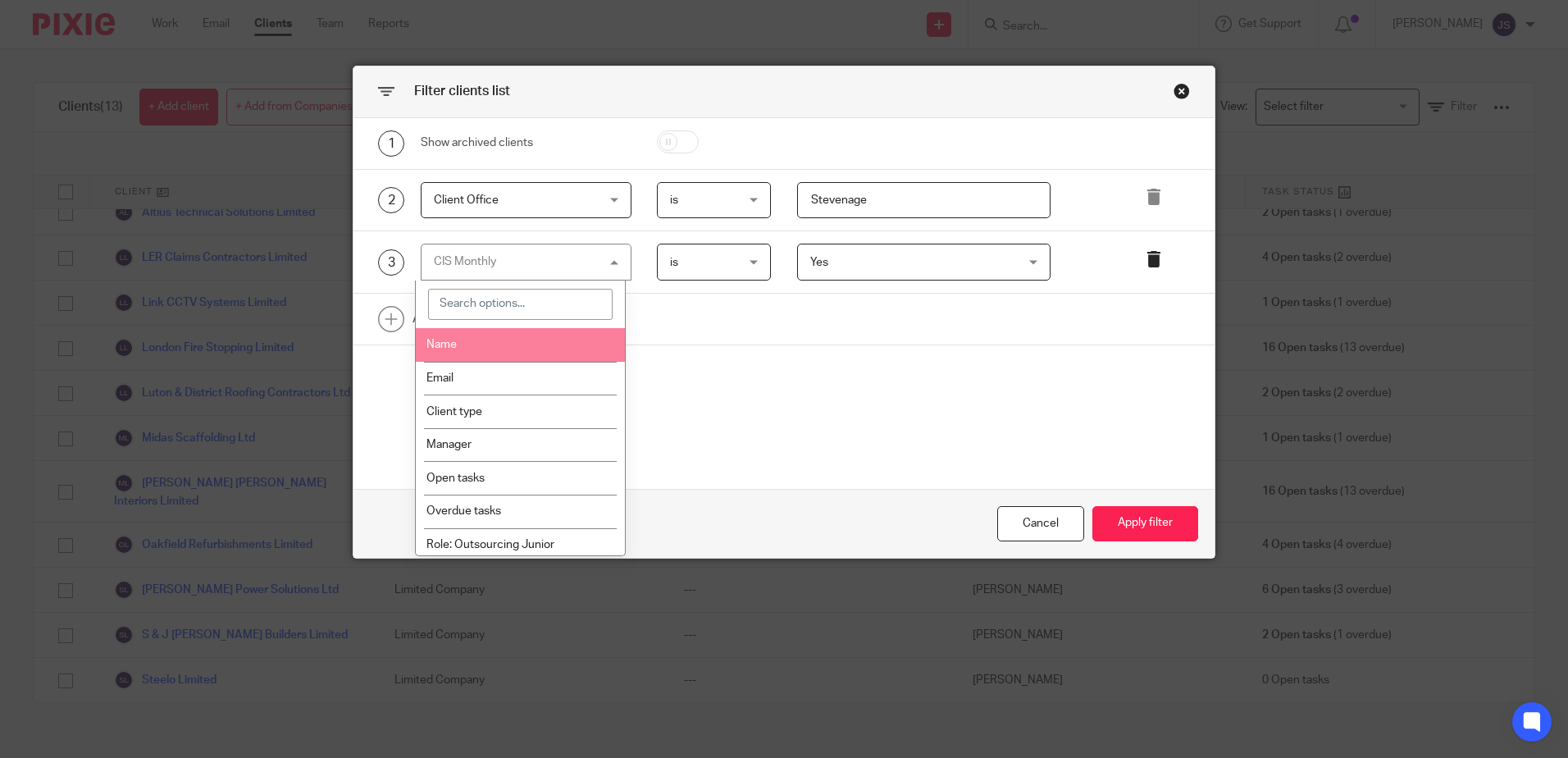
click at [1146, 267] on icon at bounding box center [1154, 259] width 17 height 17
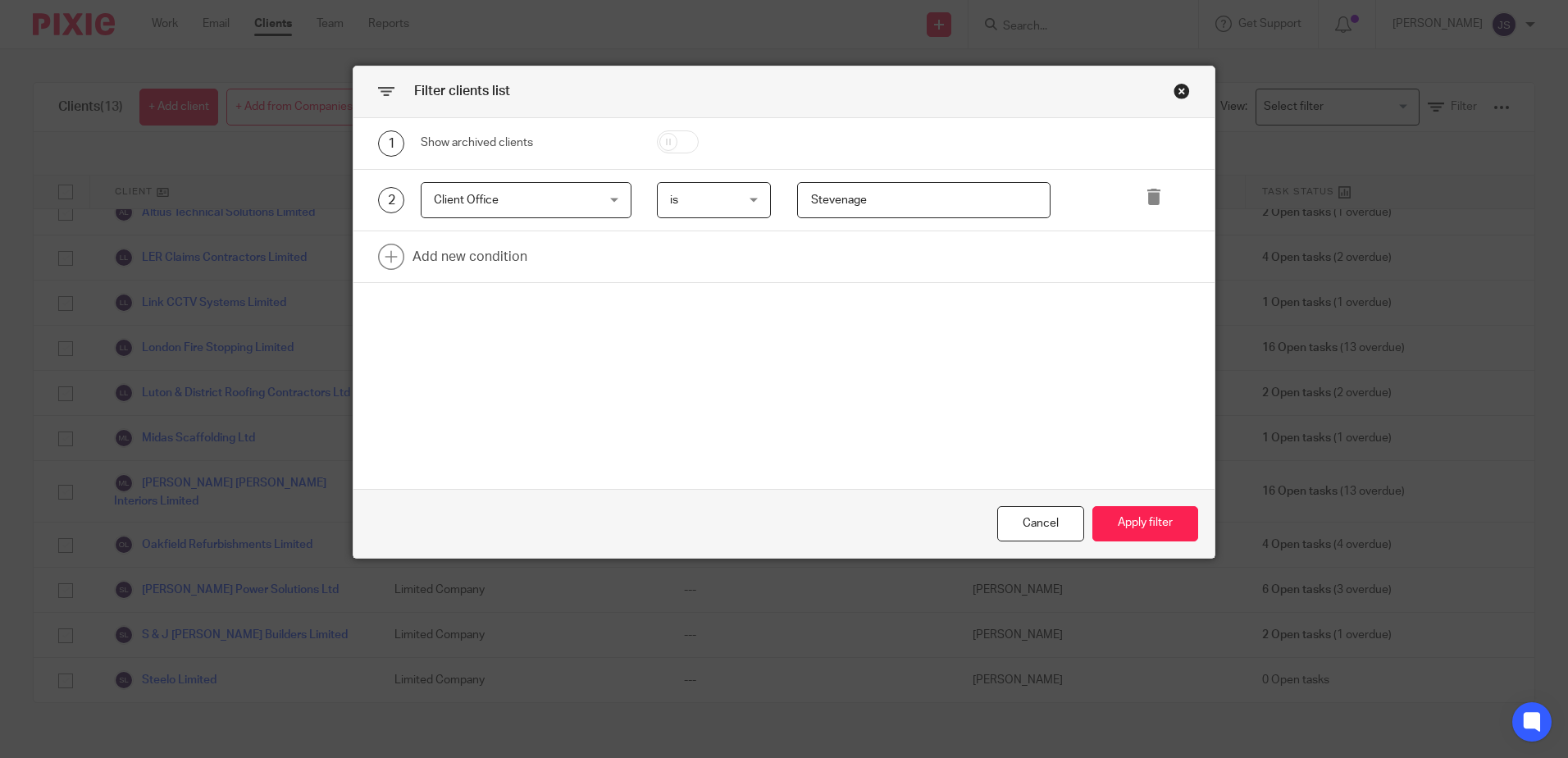
click at [929, 312] on div "1 Show archived clients 2 Client Office Client Office Name Email Client type Ma…" at bounding box center [784, 304] width 861 height 371
click at [1136, 514] on button "Apply filter" at bounding box center [1145, 524] width 106 height 35
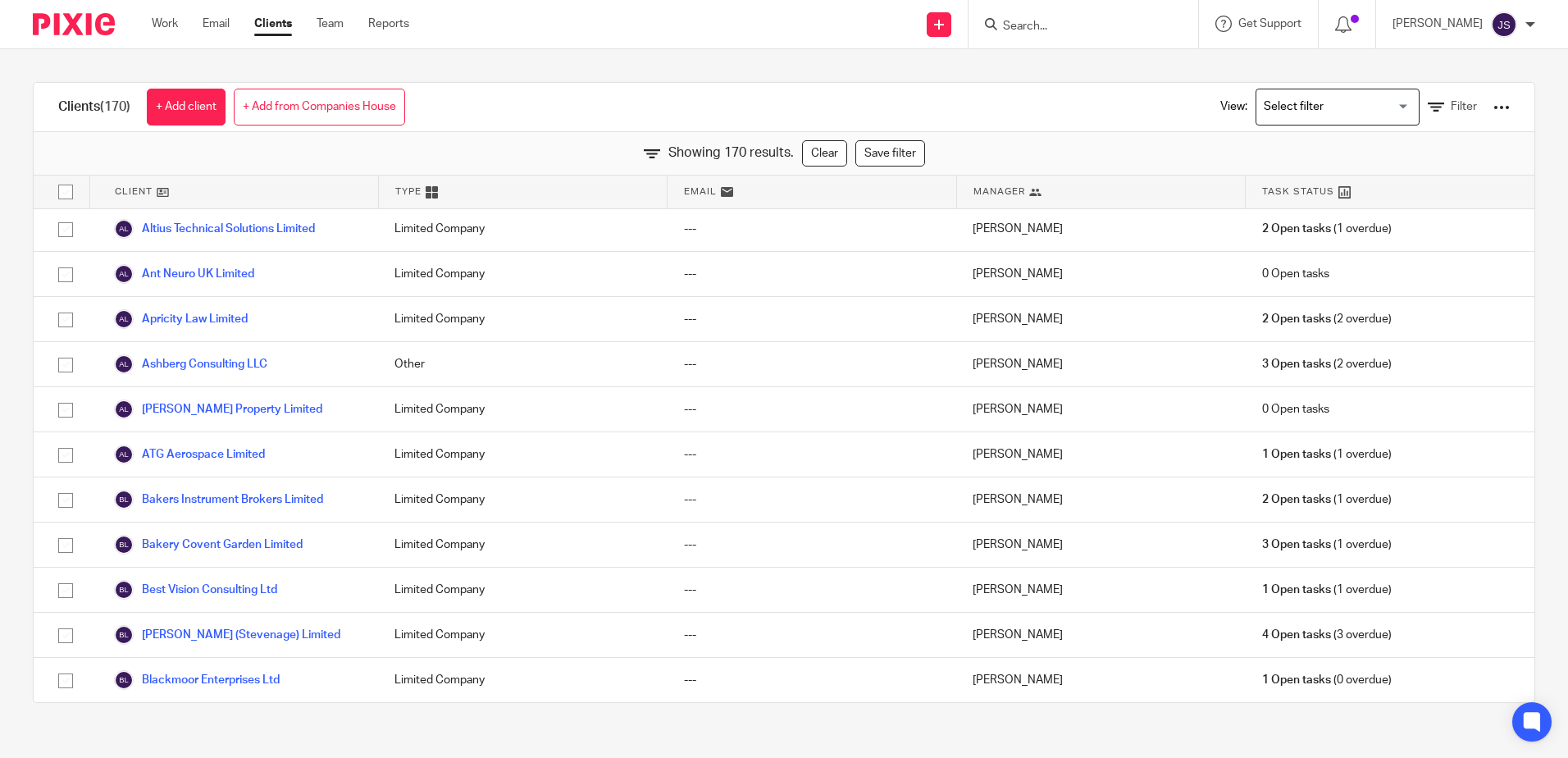
click at [1493, 108] on div at bounding box center [1502, 107] width 17 height 17
click at [1405, 194] on link "Export clients to CSV file" at bounding box center [1369, 193] width 228 height 24
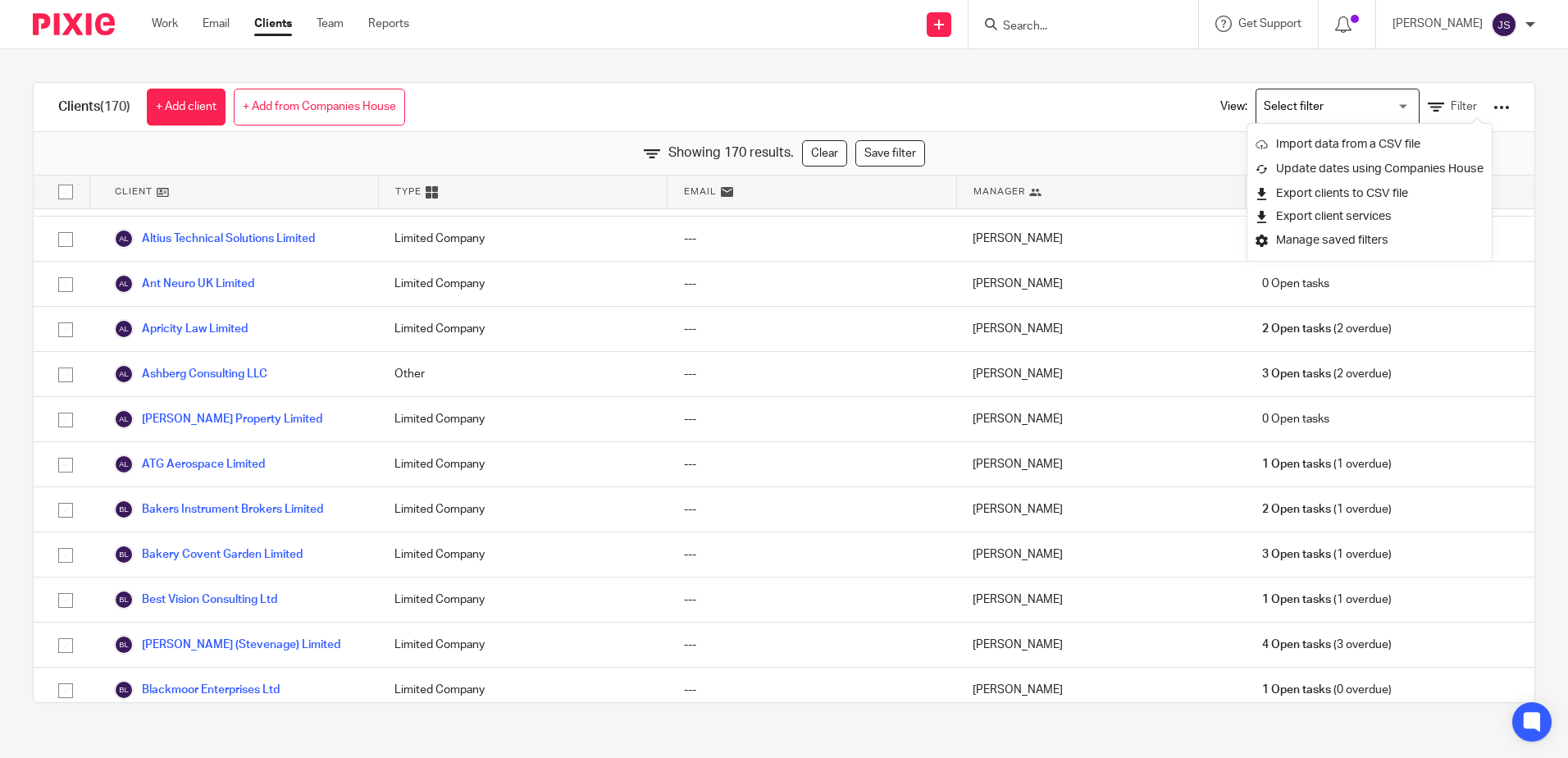
scroll to position [0, 0]
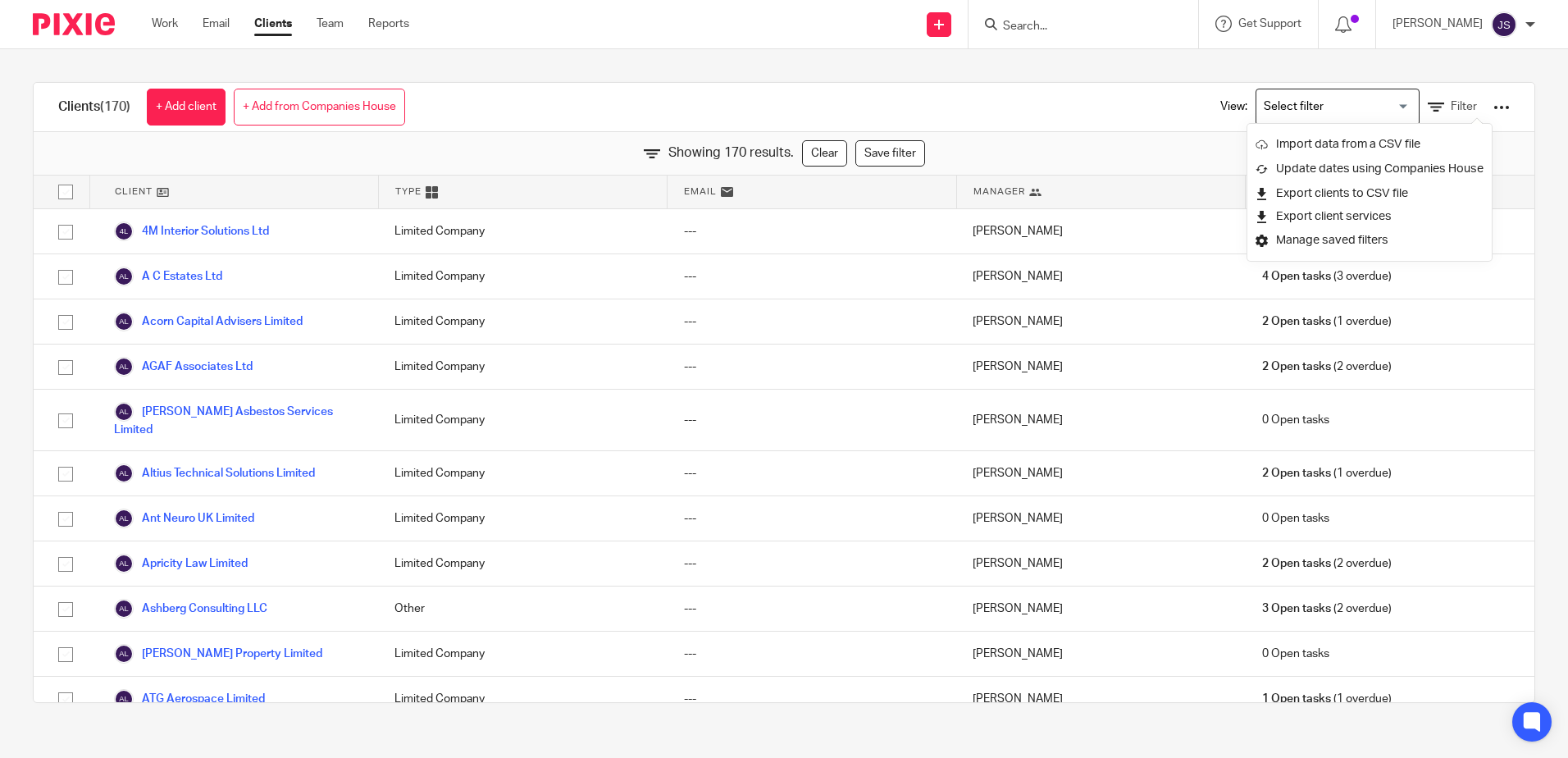
click at [1146, 55] on div "Clients (170) + Add client + Add from Companies House View: Loading... Filter S…" at bounding box center [784, 393] width 1568 height 687
